Goal: Task Accomplishment & Management: Complete application form

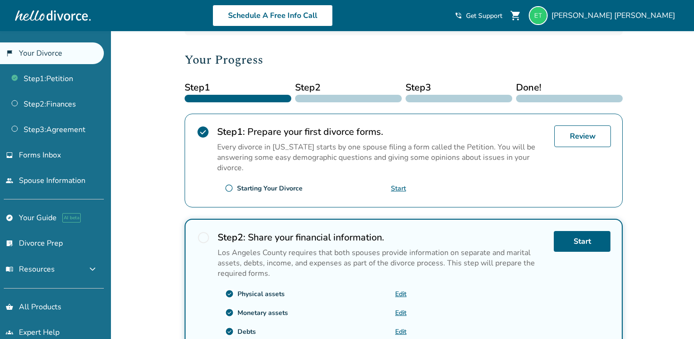
scroll to position [111, 0]
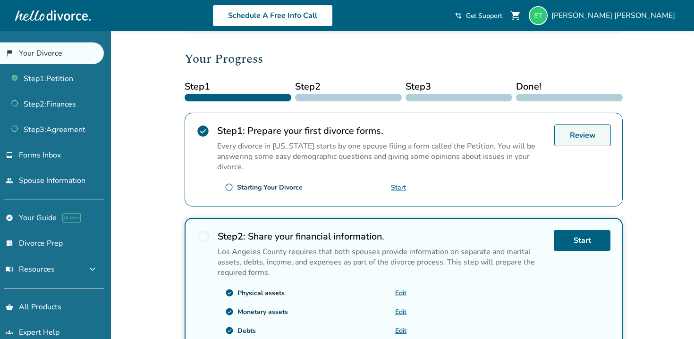
click at [591, 136] on link "Review" at bounding box center [582, 136] width 57 height 22
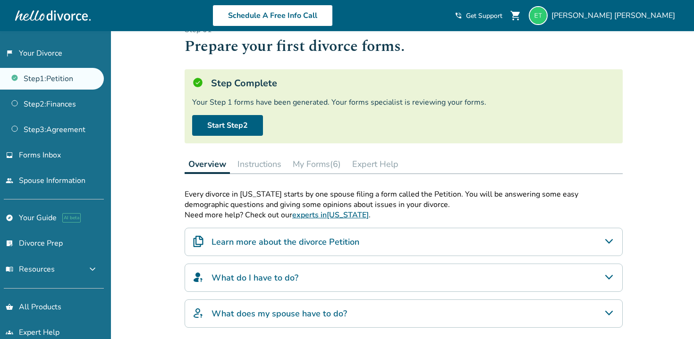
scroll to position [25, 0]
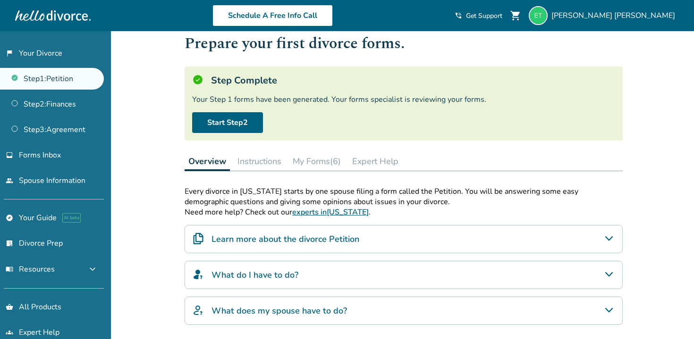
click at [310, 160] on button "My Forms (6)" at bounding box center [317, 161] width 56 height 19
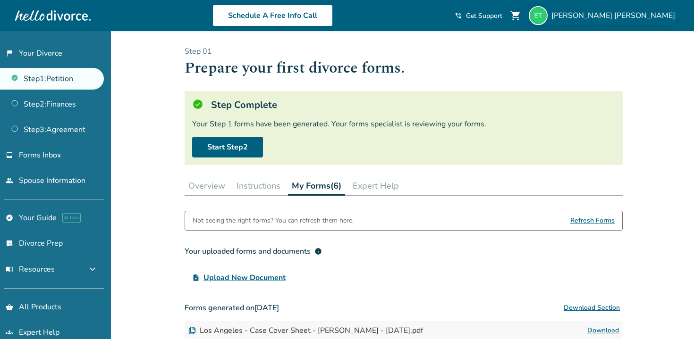
click at [634, 25] on div "[PERSON_NAME]" at bounding box center [604, 15] width 150 height 19
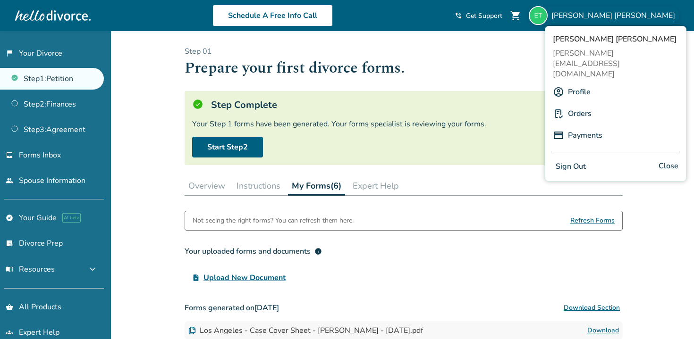
click at [582, 83] on link "Profile" at bounding box center [579, 92] width 23 height 18
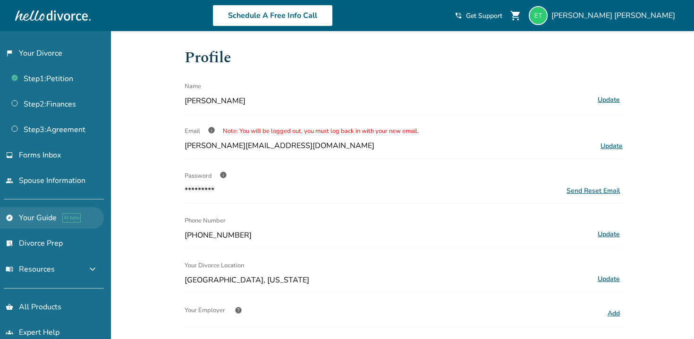
scroll to position [13, 0]
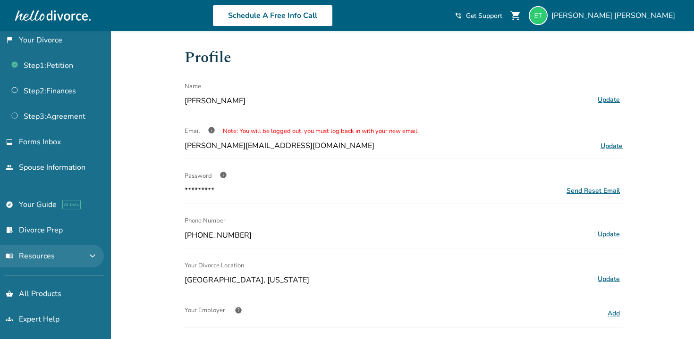
click at [41, 255] on span "menu_book Resources" at bounding box center [30, 256] width 49 height 10
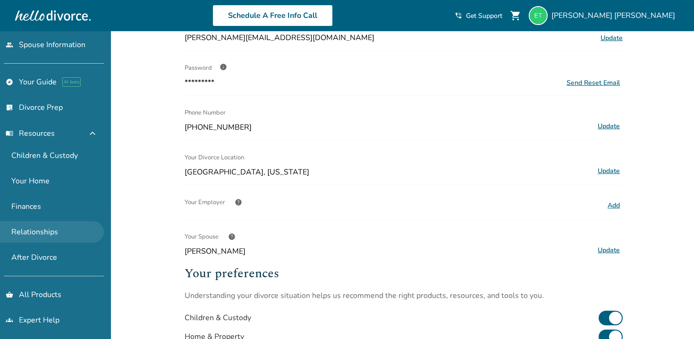
scroll to position [0, 0]
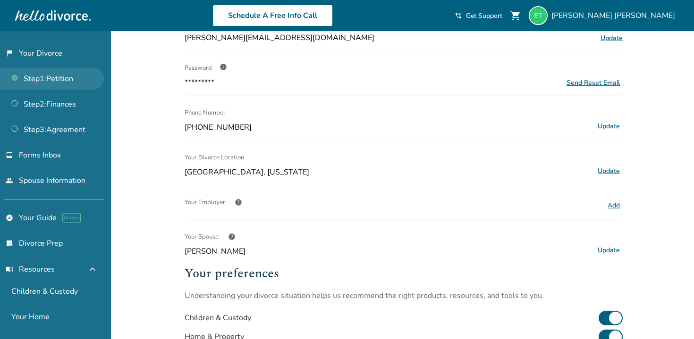
click at [47, 76] on link "Step 1 : Petition" at bounding box center [52, 79] width 104 height 22
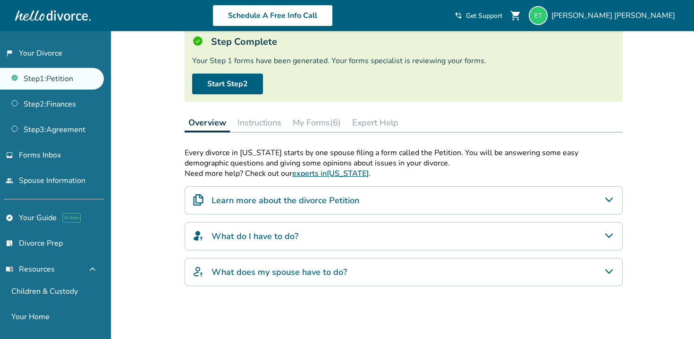
scroll to position [68, 0]
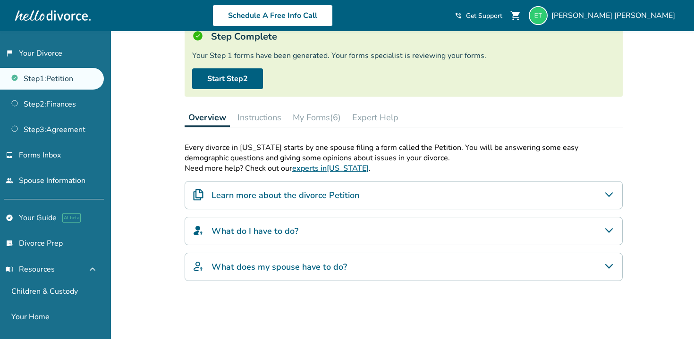
click at [313, 118] on button "My Forms (6)" at bounding box center [317, 117] width 56 height 19
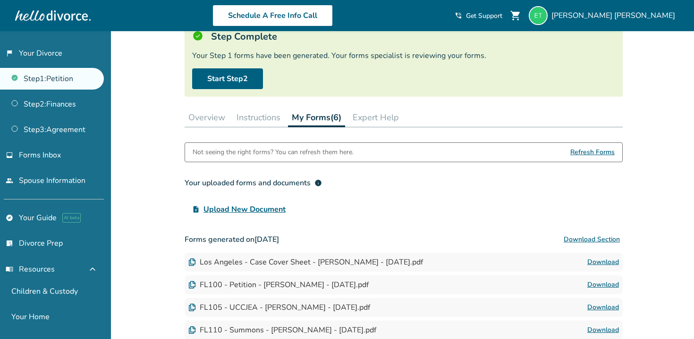
click at [579, 149] on span "Refresh Forms" at bounding box center [592, 152] width 44 height 19
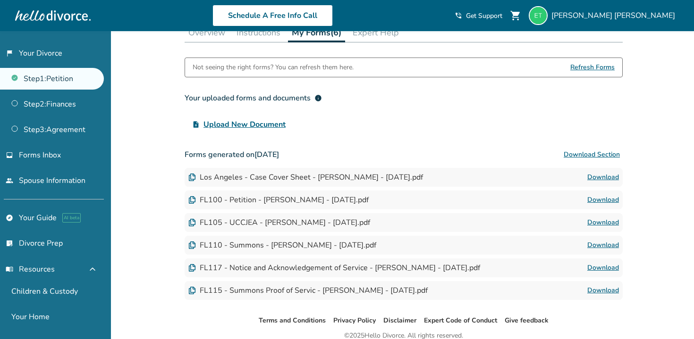
scroll to position [154, 0]
click at [459, 177] on div "Los Angeles - Case Cover Sheet - [PERSON_NAME] - [DATE].pdf Download" at bounding box center [404, 177] width 438 height 19
click at [598, 179] on link "Download" at bounding box center [603, 176] width 32 height 11
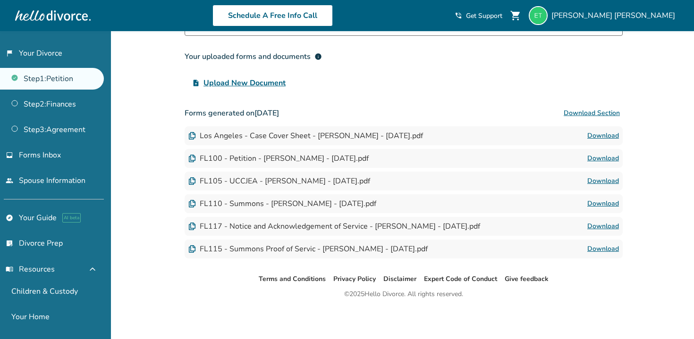
scroll to position [195, 0]
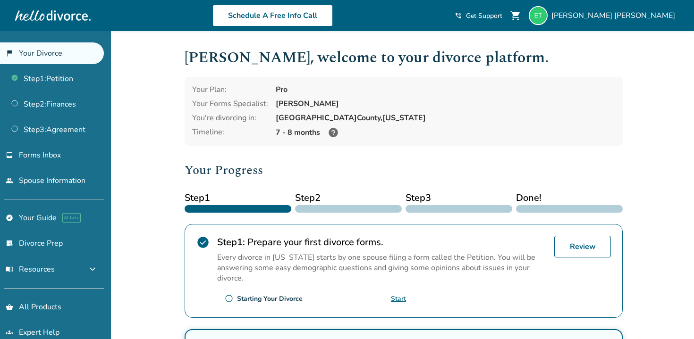
click at [325, 197] on span "Step 2" at bounding box center [348, 198] width 107 height 14
click at [333, 128] on icon at bounding box center [332, 132] width 9 height 9
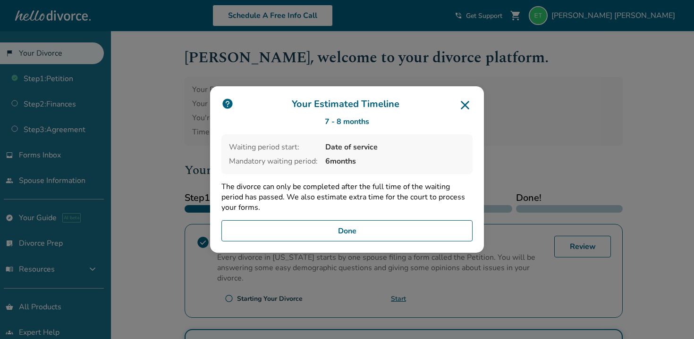
click at [357, 224] on button "Done" at bounding box center [346, 231] width 251 height 22
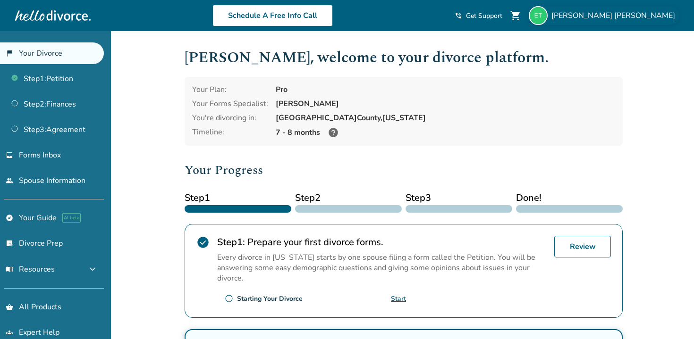
click at [636, 13] on span "[PERSON_NAME]" at bounding box center [614, 15] width 127 height 10
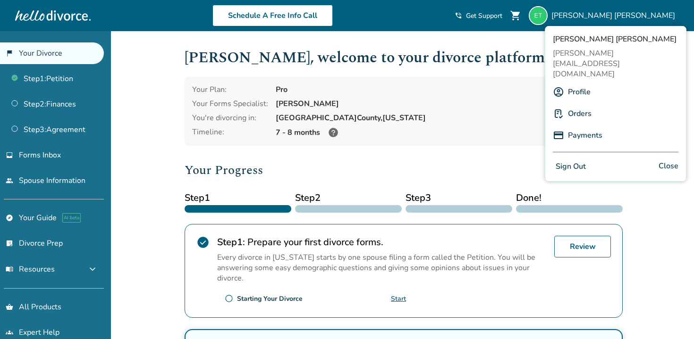
click at [579, 83] on link "Profile" at bounding box center [579, 92] width 23 height 18
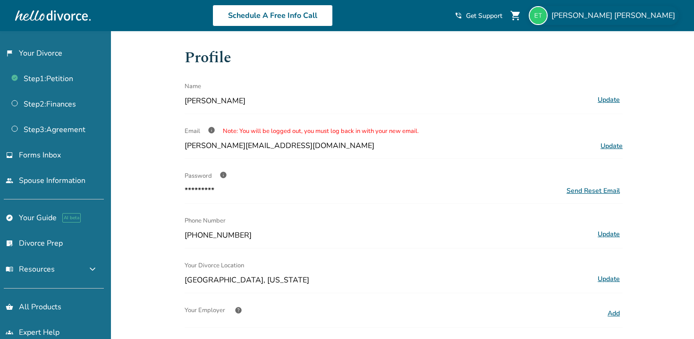
click at [653, 8] on div "[PERSON_NAME]" at bounding box center [604, 15] width 150 height 19
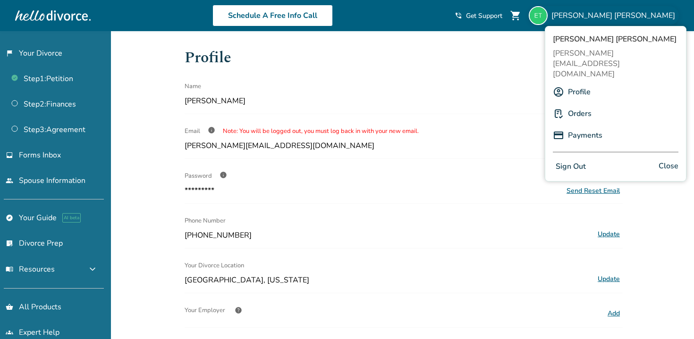
click at [572, 105] on link "Orders" at bounding box center [580, 114] width 24 height 18
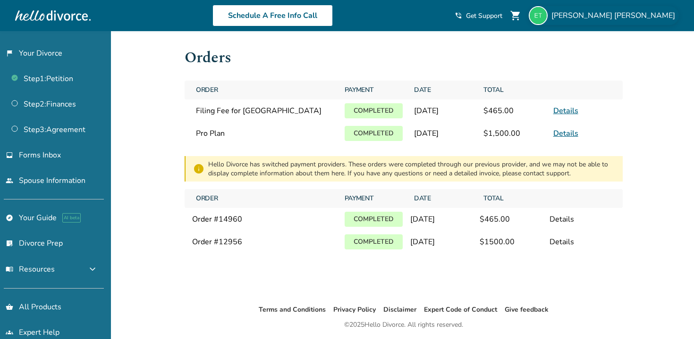
click at [650, 18] on span "[PERSON_NAME]" at bounding box center [614, 15] width 127 height 10
click at [609, 202] on span at bounding box center [582, 199] width 66 height 8
click at [69, 176] on link "people Spouse Information" at bounding box center [52, 181] width 104 height 22
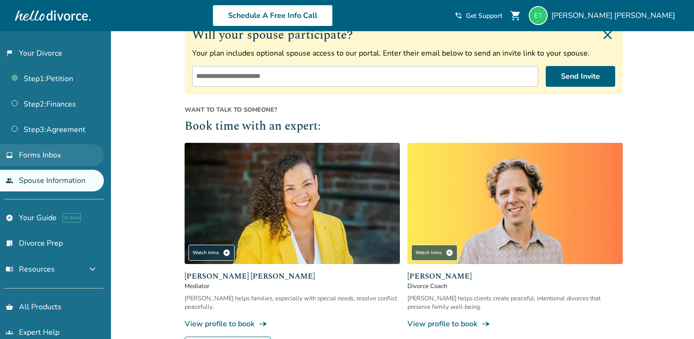
click at [62, 157] on link "inbox Forms Inbox" at bounding box center [52, 155] width 104 height 22
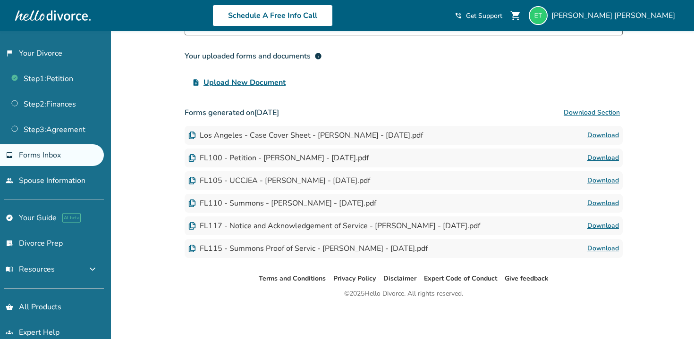
click at [62, 157] on link "inbox Forms Inbox" at bounding box center [52, 155] width 104 height 22
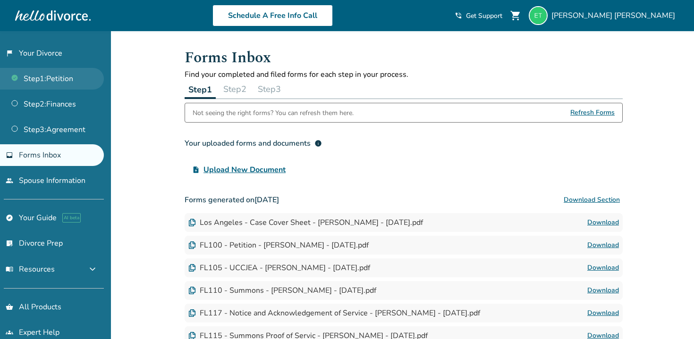
click at [43, 76] on link "Step 1 : Petition" at bounding box center [52, 79] width 104 height 22
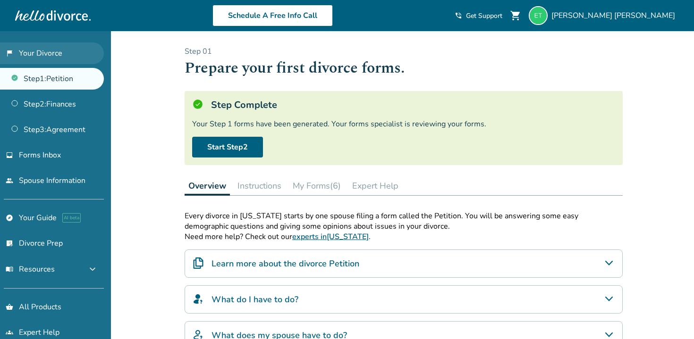
click at [47, 53] on link "flag_2 Your Divorce" at bounding box center [52, 53] width 104 height 22
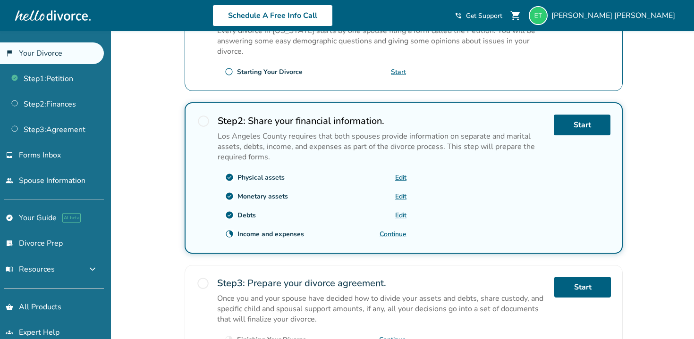
scroll to position [229, 0]
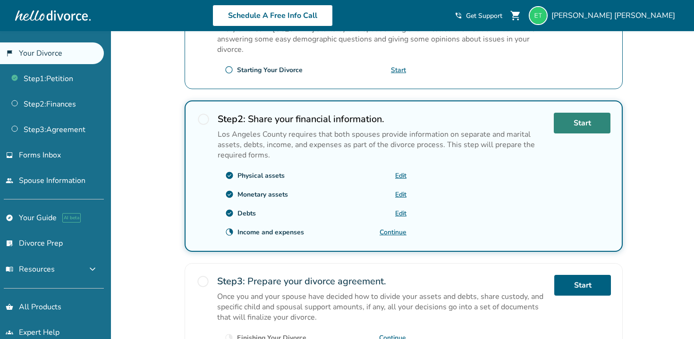
click at [567, 120] on link "Start" at bounding box center [582, 123] width 57 height 21
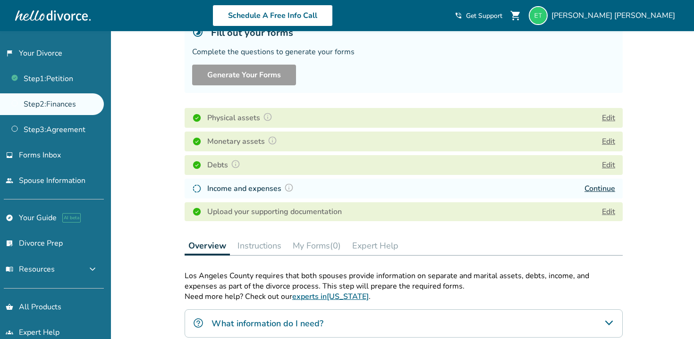
scroll to position [73, 0]
click at [593, 190] on link "Continue" at bounding box center [599, 188] width 31 height 10
